Goal: Task Accomplishment & Management: Manage account settings

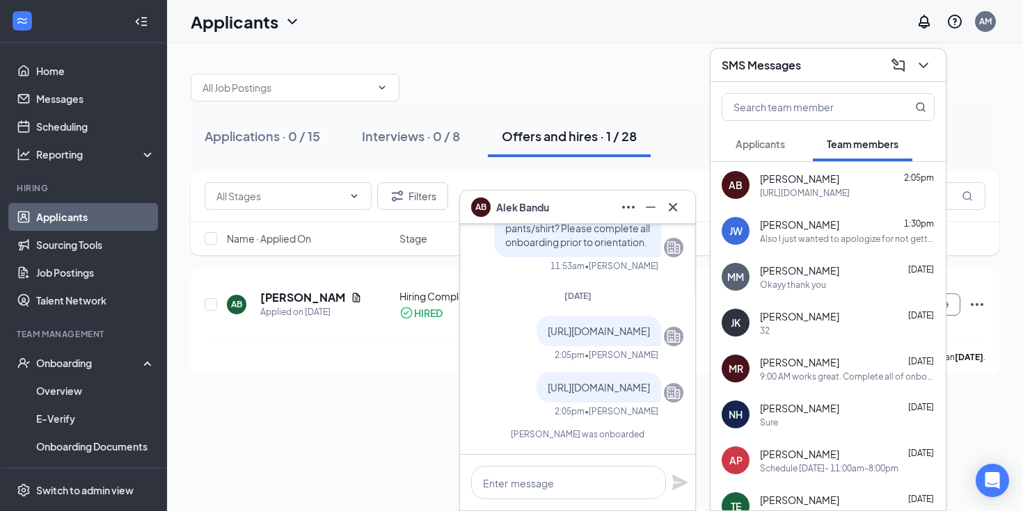
scroll to position [-570, 0]
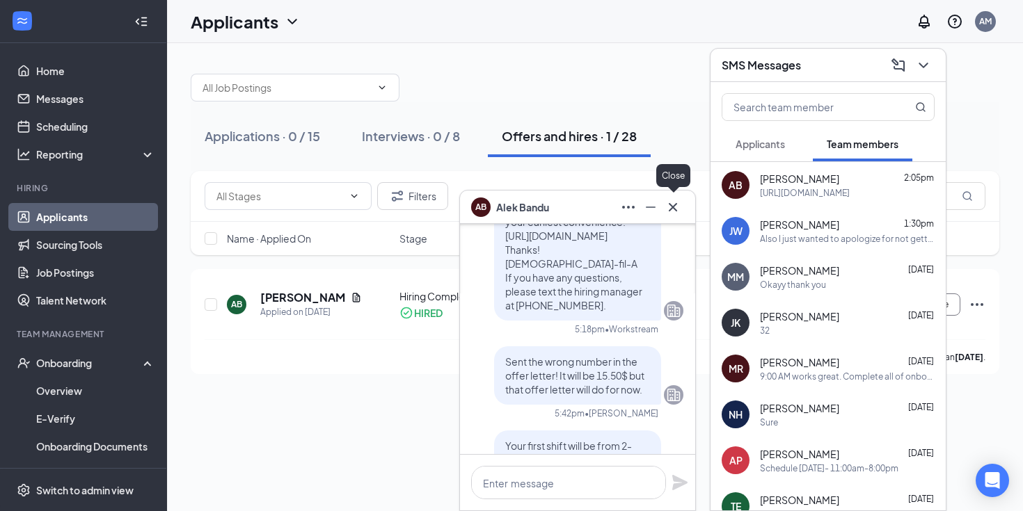
click at [676, 199] on icon "Cross" at bounding box center [672, 207] width 17 height 17
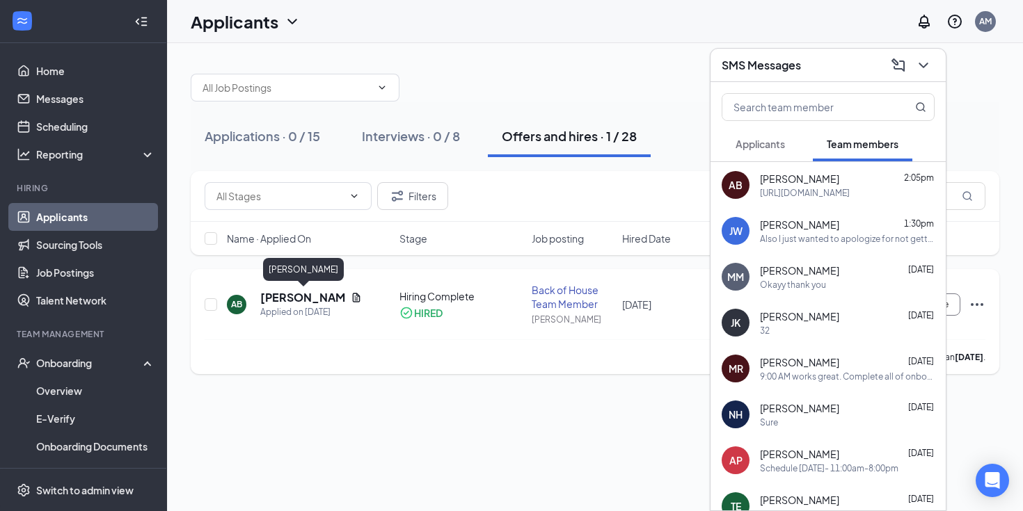
click at [286, 293] on h5 "[PERSON_NAME]" at bounding box center [302, 297] width 85 height 15
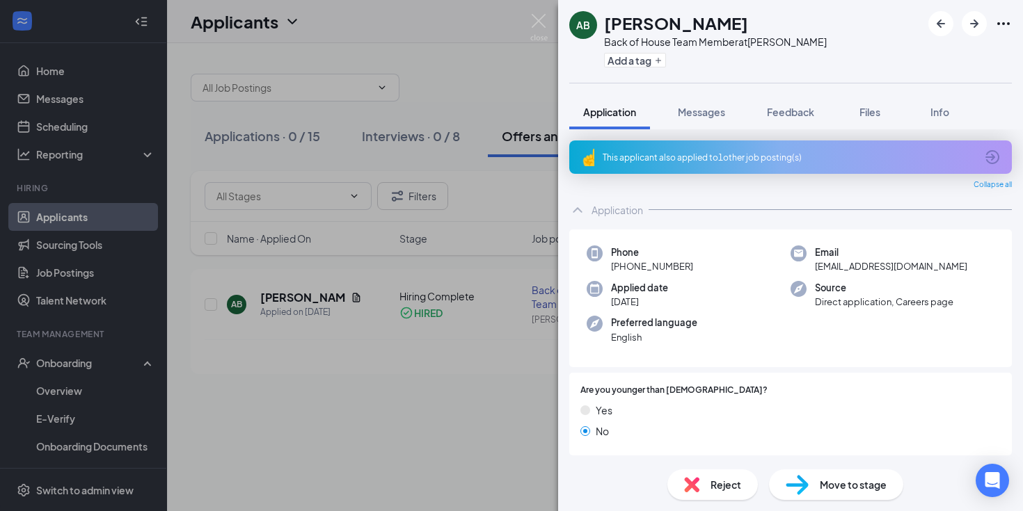
click at [67, 401] on div "AB [PERSON_NAME] Back of House Team Member at [PERSON_NAME] Add a tag Applicati…" at bounding box center [511, 255] width 1023 height 511
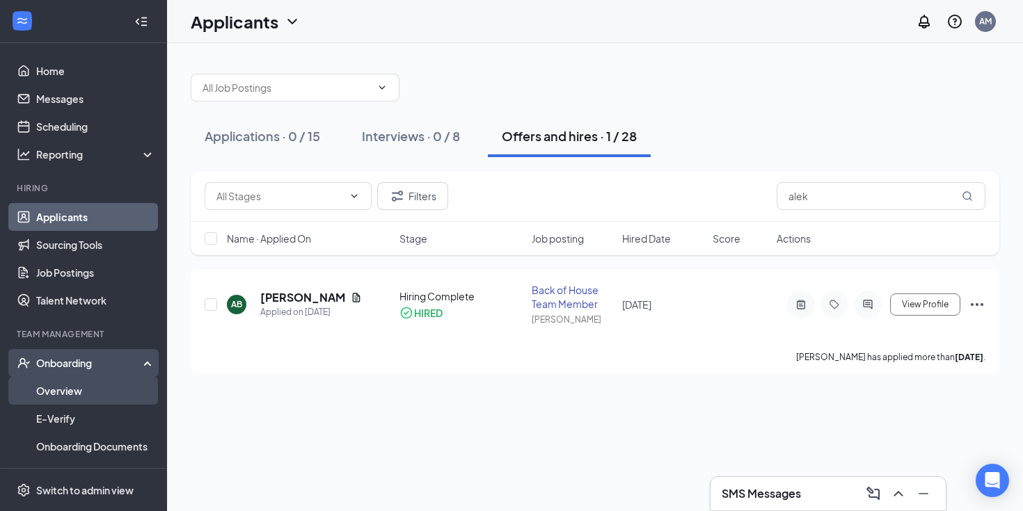
click at [63, 385] on link "Overview" at bounding box center [95, 391] width 119 height 28
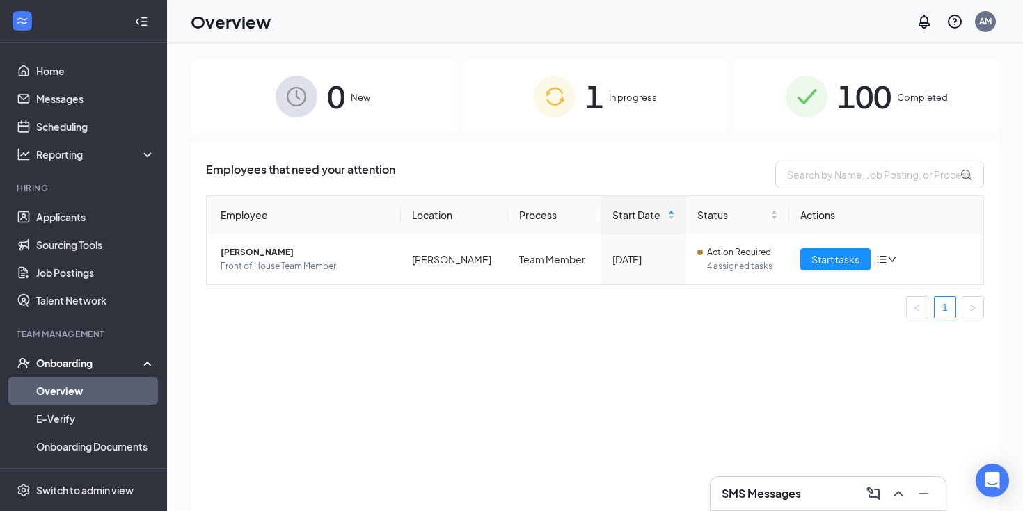
click at [849, 91] on span "100" at bounding box center [864, 96] width 54 height 48
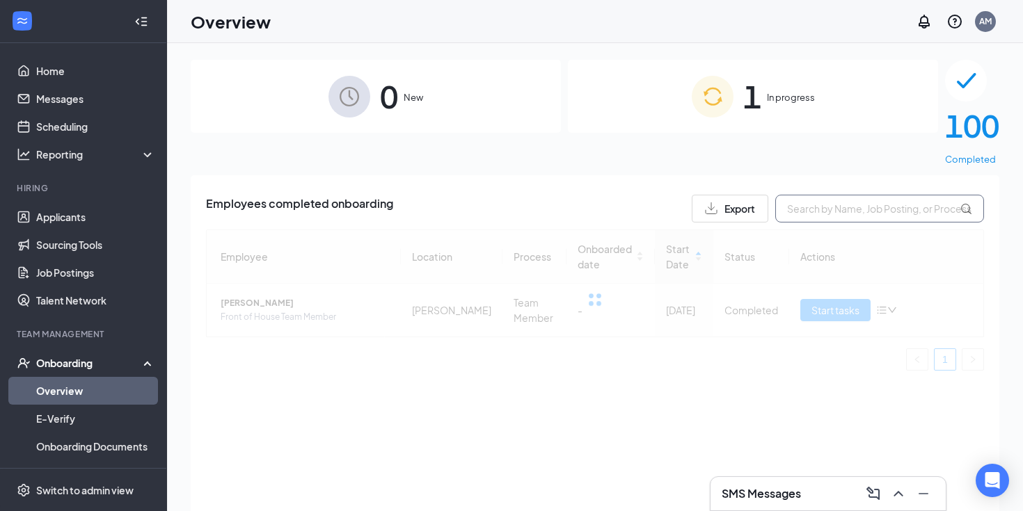
click at [868, 195] on input "text" at bounding box center [879, 209] width 209 height 28
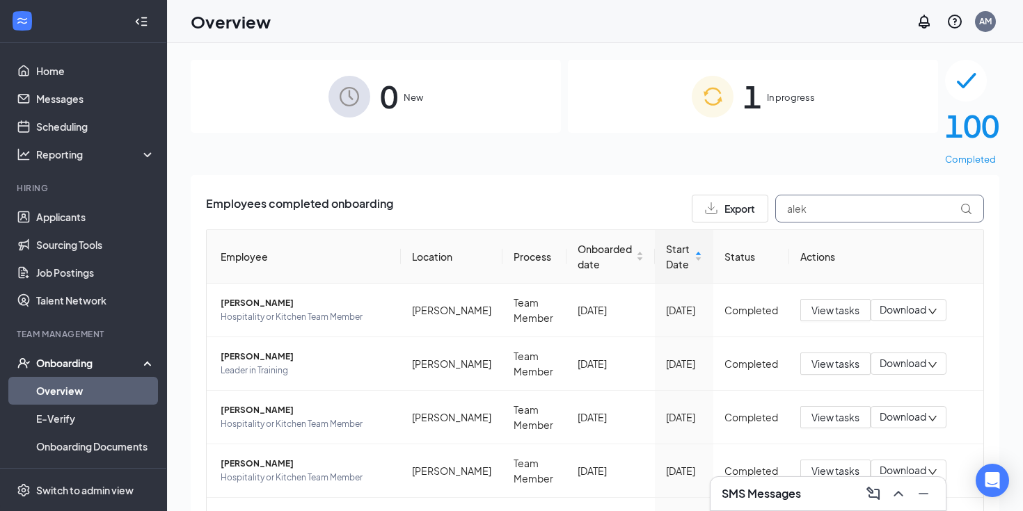
type input "alek"
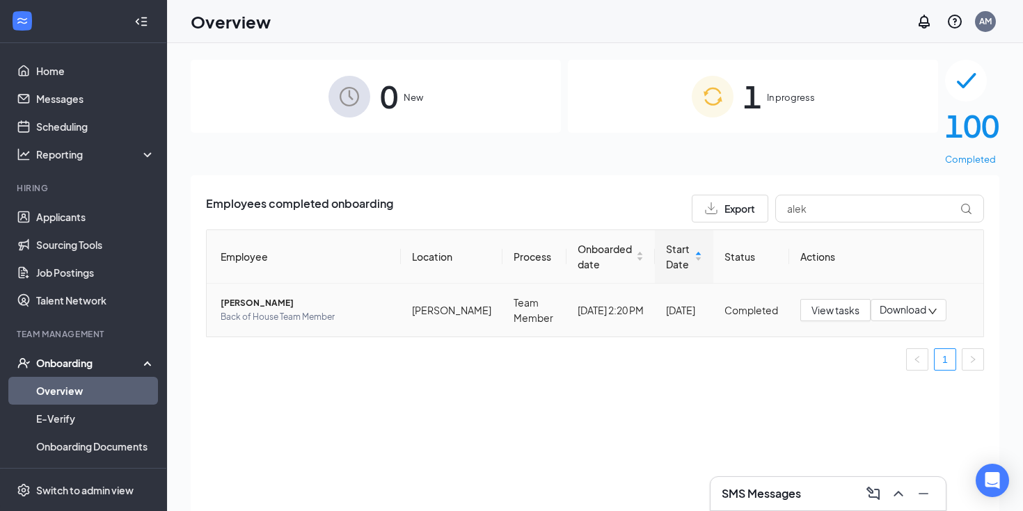
click at [283, 296] on span "[PERSON_NAME]" at bounding box center [305, 303] width 169 height 14
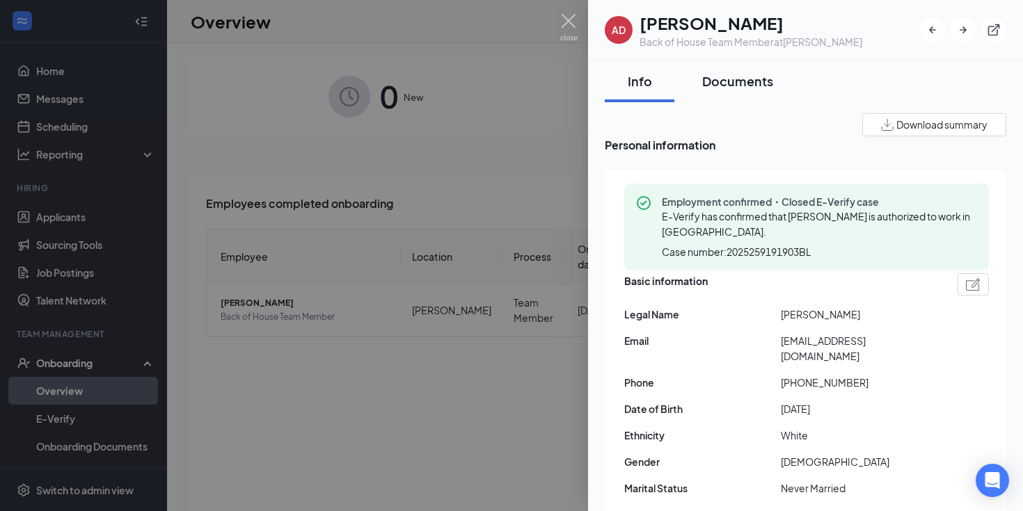
click at [729, 89] on div "Documents" at bounding box center [737, 80] width 71 height 17
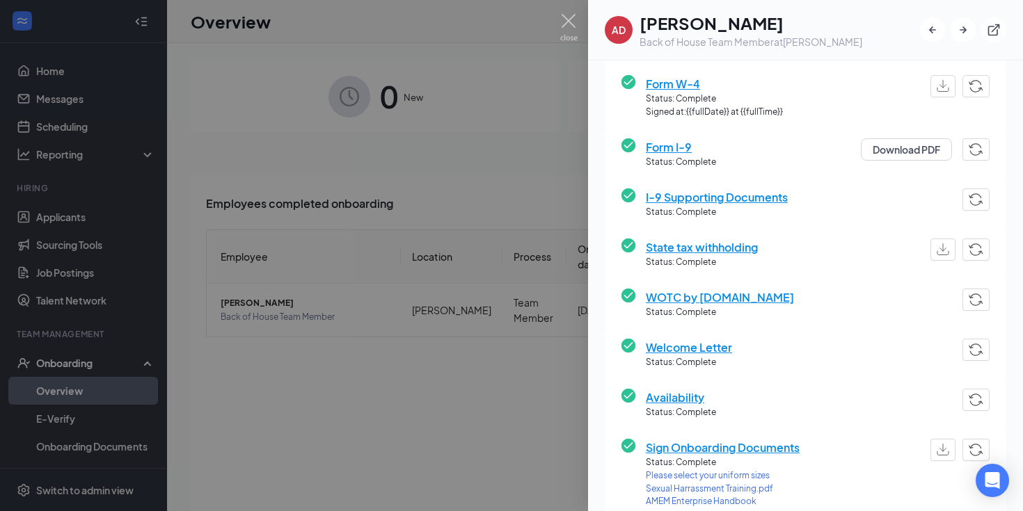
scroll to position [169, 0]
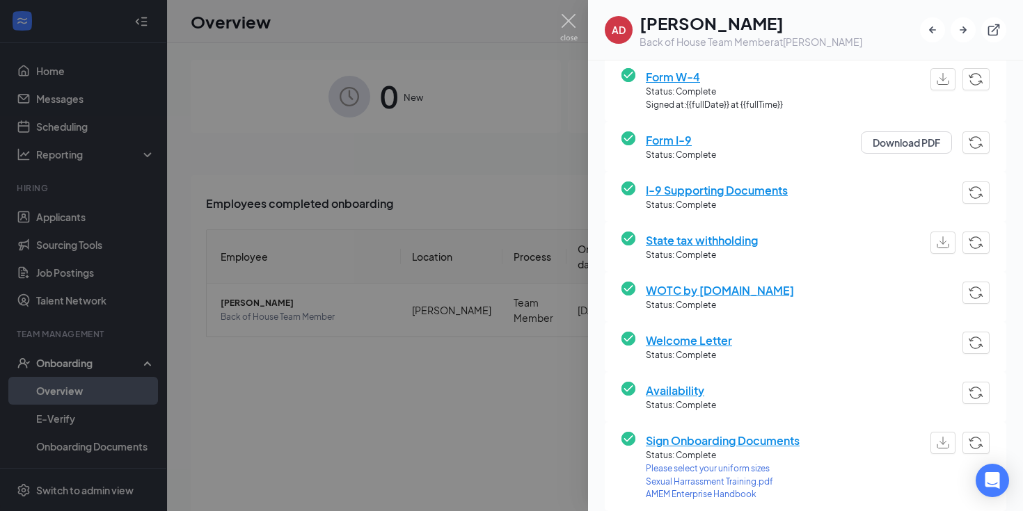
click at [666, 388] on span "Availability" at bounding box center [681, 390] width 70 height 17
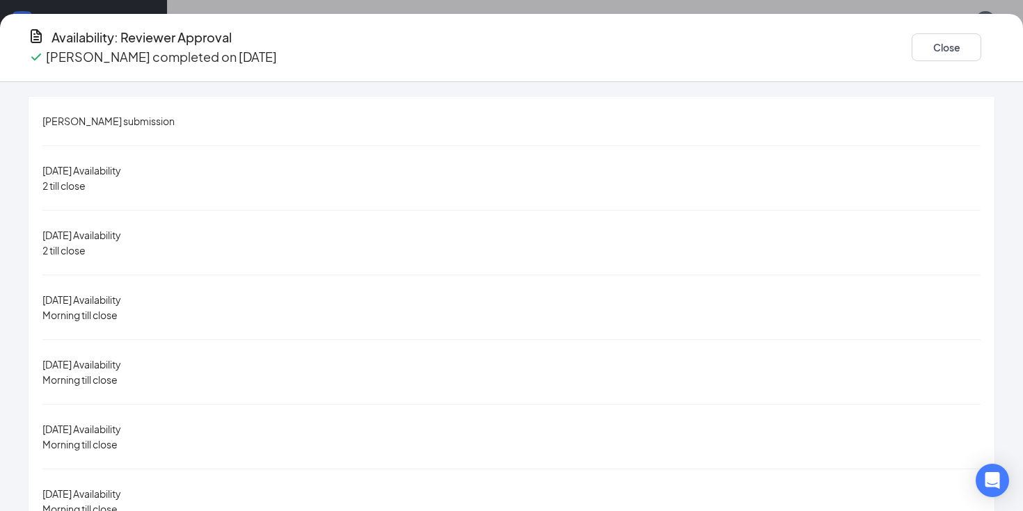
scroll to position [13, 0]
